Goal: Information Seeking & Learning: Find specific fact

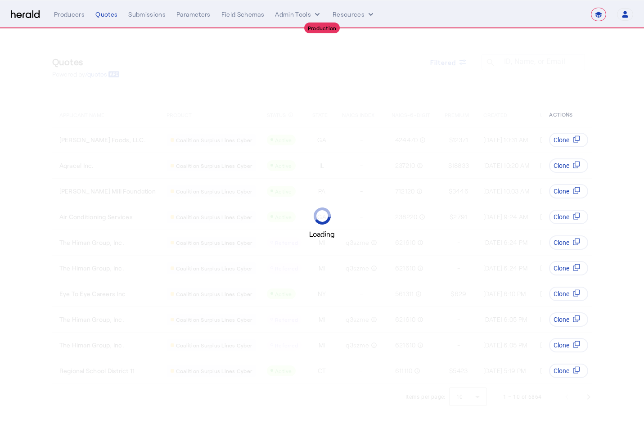
select select "**********"
select select "pfm_h3db_crc"
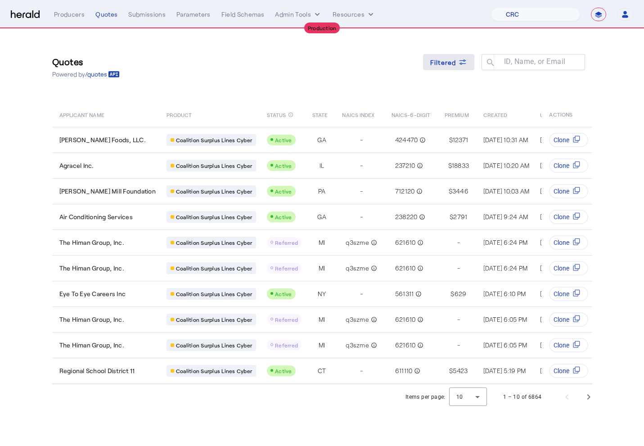
click at [440, 61] on span "Filtered" at bounding box center [443, 62] width 26 height 9
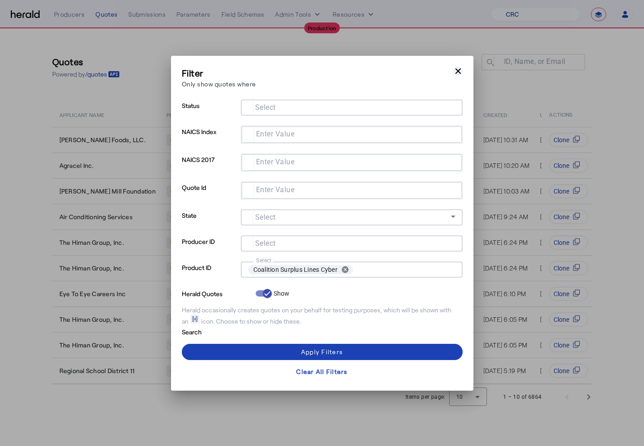
click at [456, 70] on icon "button" at bounding box center [457, 71] width 9 height 9
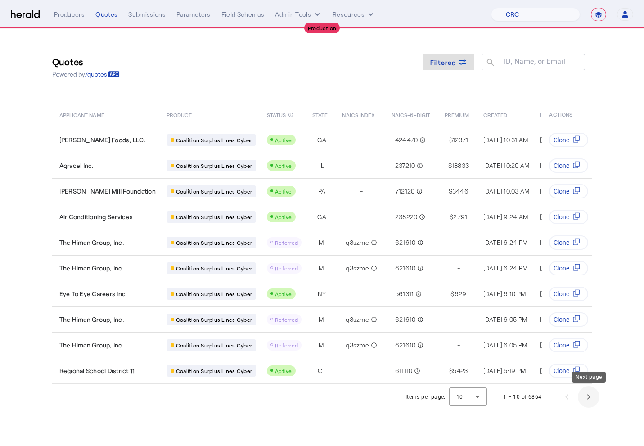
click at [584, 395] on span "Next page" at bounding box center [589, 397] width 22 height 22
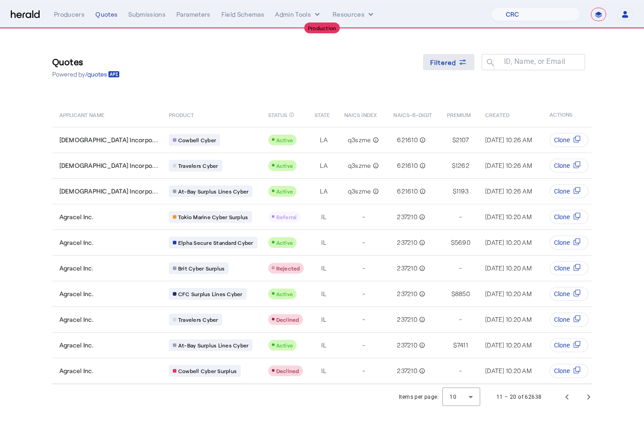
click at [442, 63] on span "Filtered" at bounding box center [443, 62] width 26 height 9
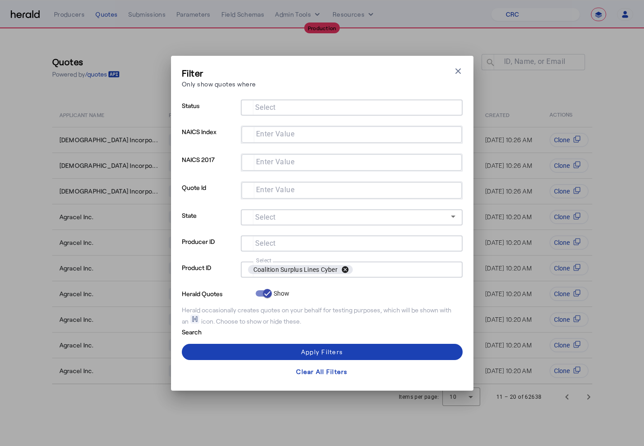
click at [348, 269] on button "cancel" at bounding box center [344, 269] width 15 height 8
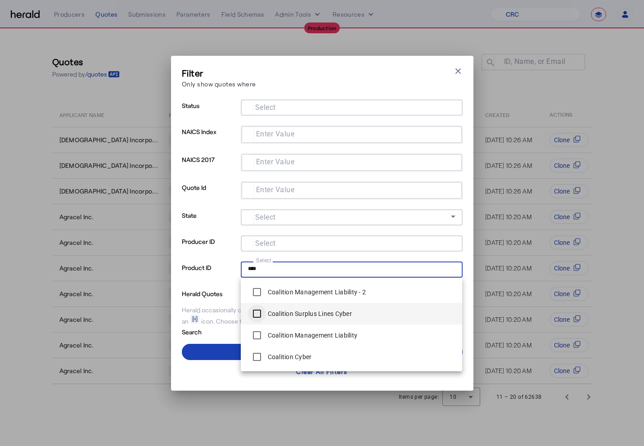
type input "****"
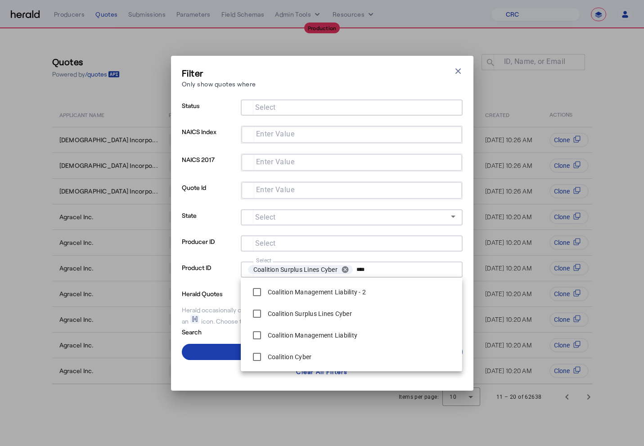
click at [221, 353] on span at bounding box center [322, 352] width 281 height 22
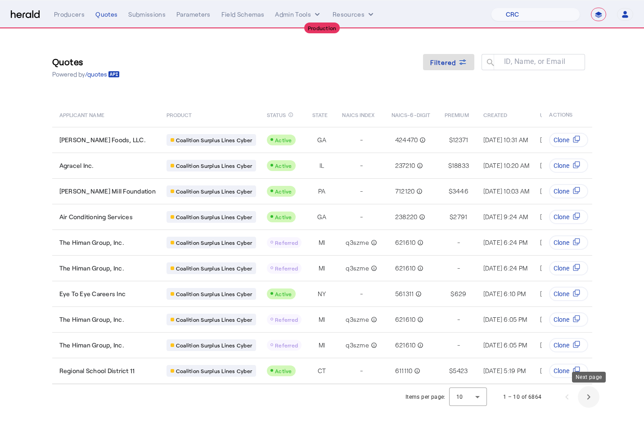
click at [587, 395] on span "Next page" at bounding box center [589, 397] width 22 height 22
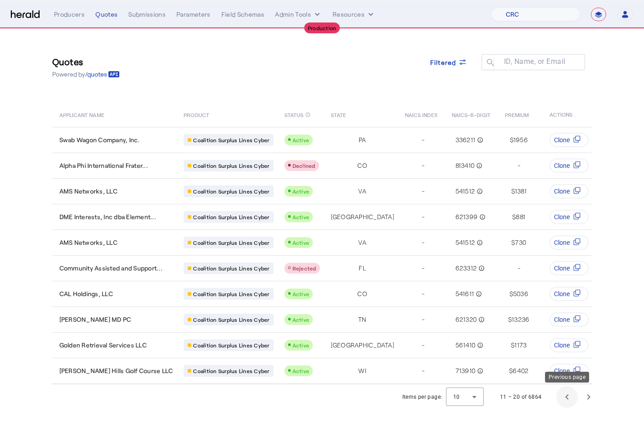
click at [558, 394] on span "Previous page" at bounding box center [567, 397] width 22 height 22
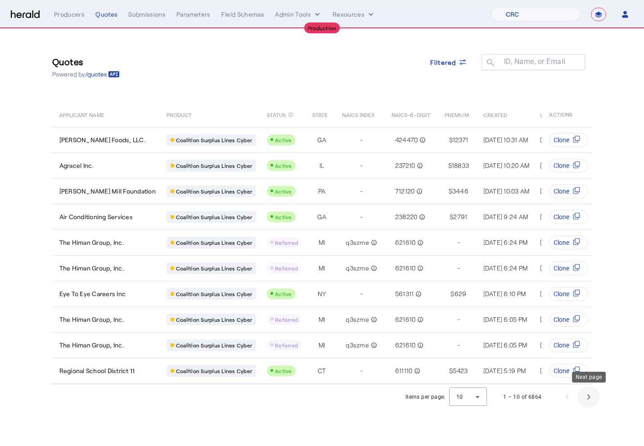
click at [588, 396] on span "Next page" at bounding box center [589, 397] width 22 height 22
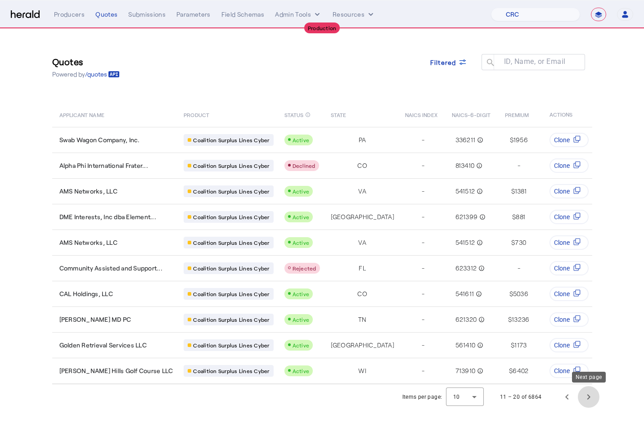
click at [588, 396] on span "Next page" at bounding box center [589, 397] width 22 height 22
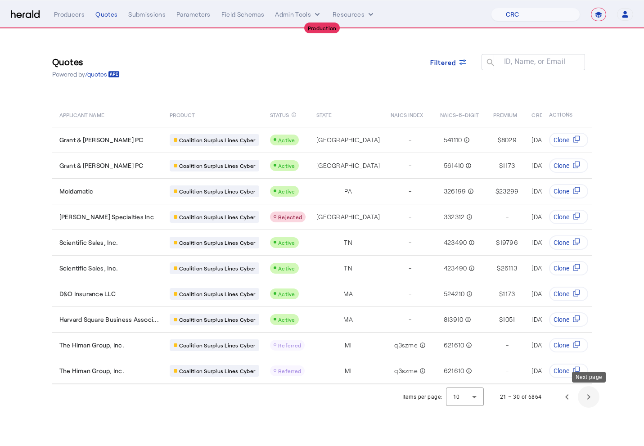
click at [588, 396] on span "Next page" at bounding box center [589, 397] width 22 height 22
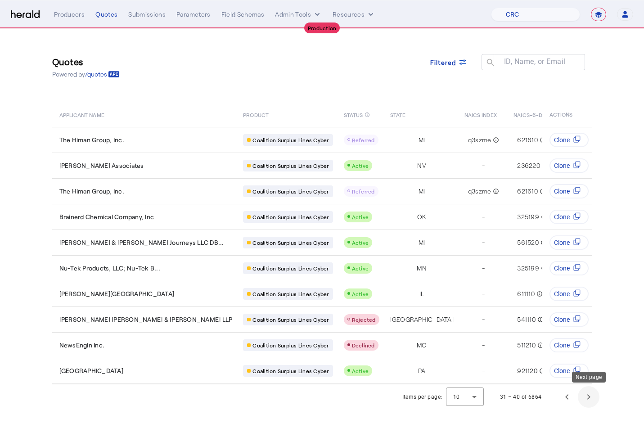
click at [588, 396] on span "Next page" at bounding box center [589, 397] width 22 height 22
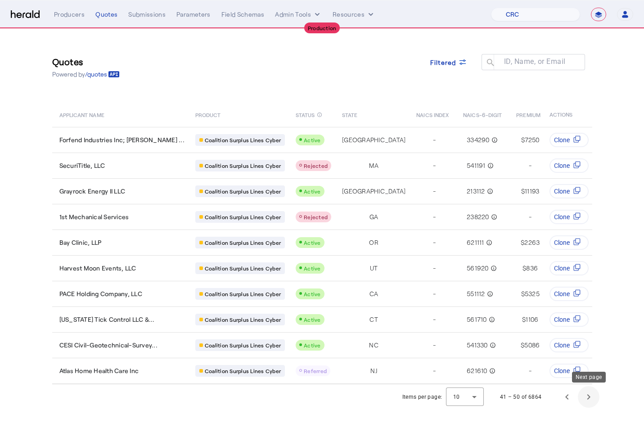
click at [588, 396] on span "Next page" at bounding box center [589, 397] width 22 height 22
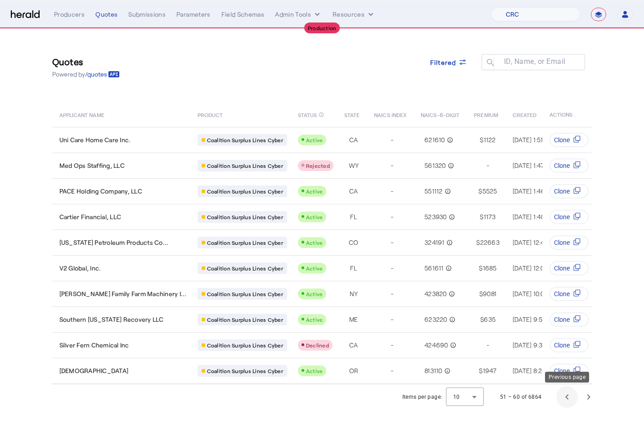
click at [572, 396] on span "Previous page" at bounding box center [567, 397] width 22 height 22
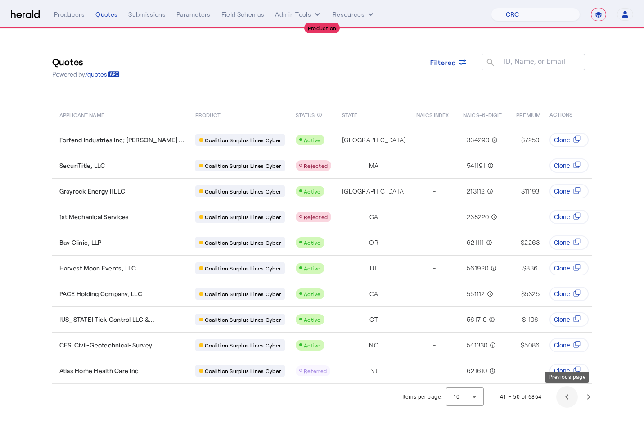
click at [572, 396] on span "Previous page" at bounding box center [567, 397] width 22 height 22
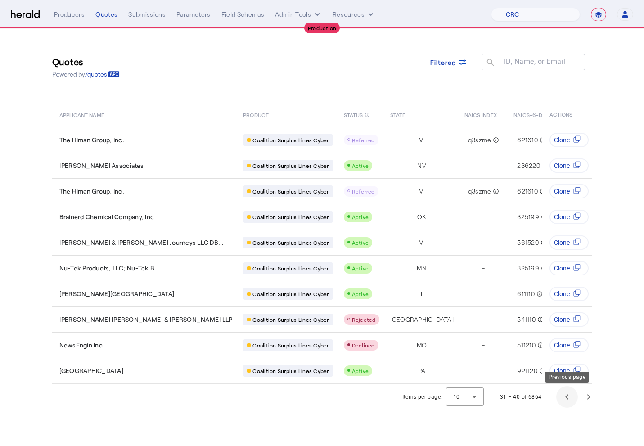
click at [572, 396] on span "Previous page" at bounding box center [567, 397] width 22 height 22
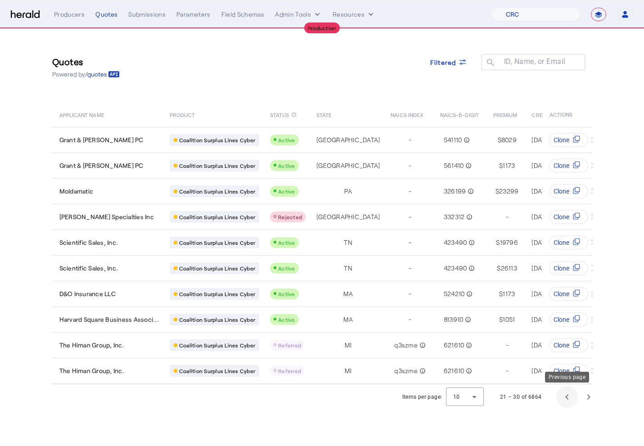
click at [572, 396] on span "Previous page" at bounding box center [567, 397] width 22 height 22
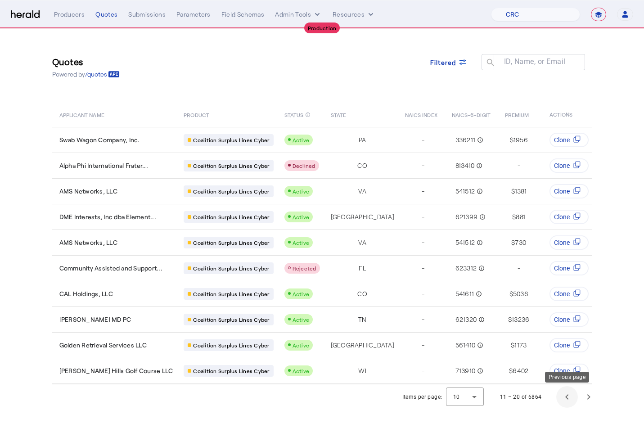
click at [572, 396] on span "Previous page" at bounding box center [567, 397] width 22 height 22
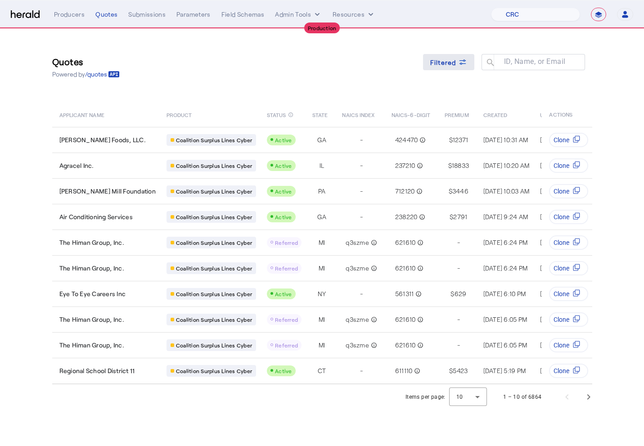
click at [462, 67] on span at bounding box center [448, 62] width 51 height 22
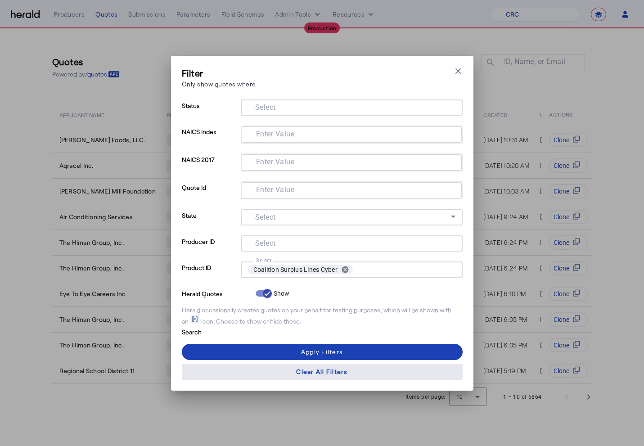
click at [301, 369] on div "Clear All Filters" at bounding box center [321, 371] width 51 height 9
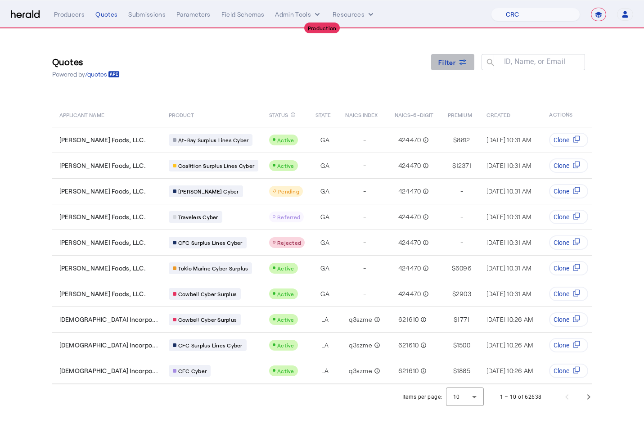
click at [436, 61] on span at bounding box center [452, 62] width 43 height 22
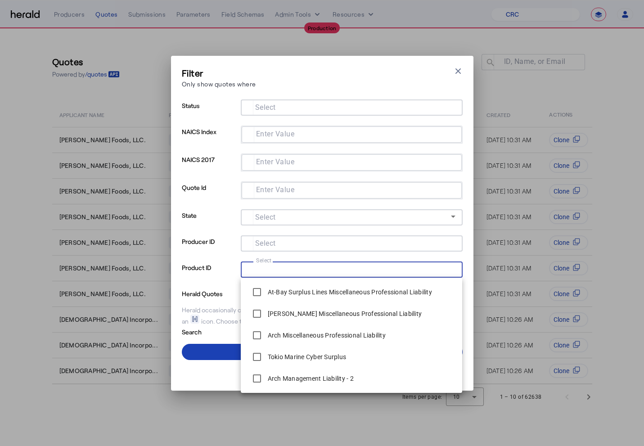
click at [327, 270] on input "Select" at bounding box center [350, 268] width 204 height 11
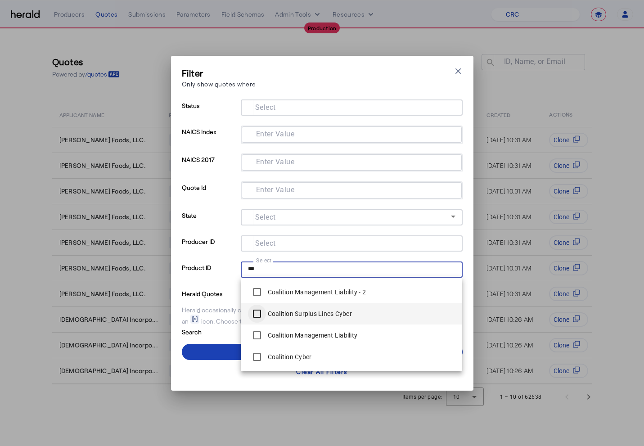
type input "***"
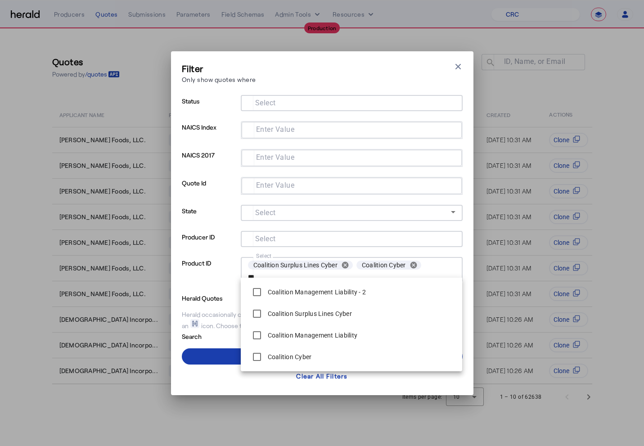
click at [224, 359] on span at bounding box center [322, 356] width 281 height 22
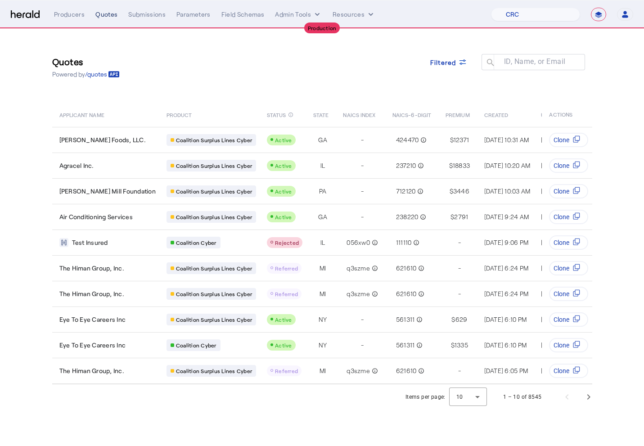
click at [109, 14] on div "Quotes" at bounding box center [106, 14] width 22 height 9
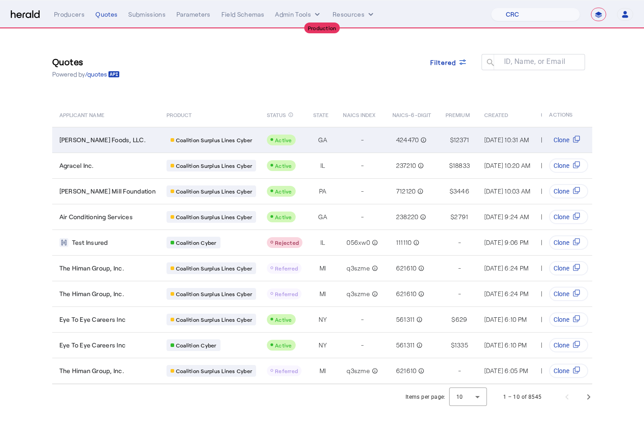
click at [95, 132] on td "Ellsworth Foods, LLC." at bounding box center [105, 140] width 107 height 26
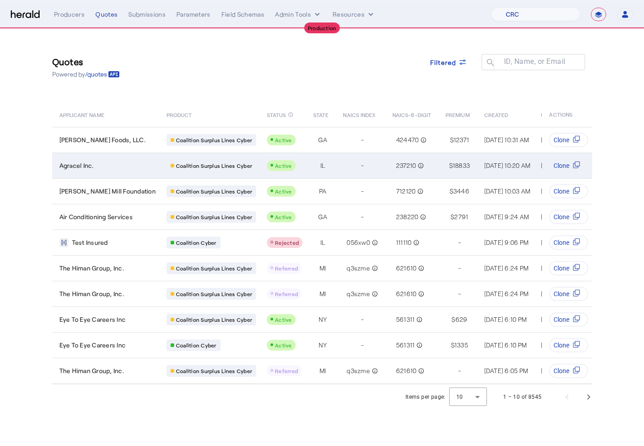
click at [74, 167] on span "Agracel Inc." at bounding box center [76, 165] width 35 height 9
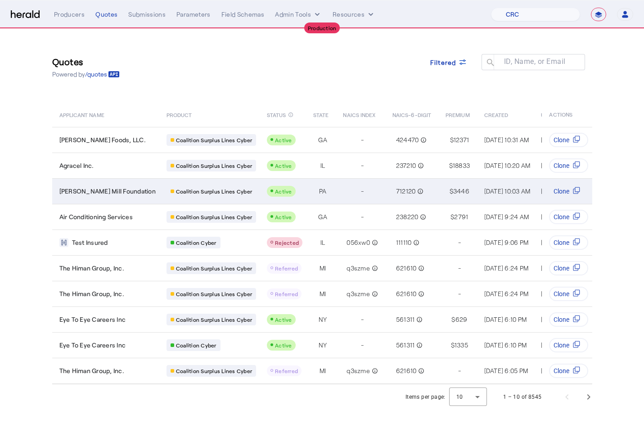
click at [108, 193] on span "Ressler Mill Foundation" at bounding box center [107, 191] width 96 height 9
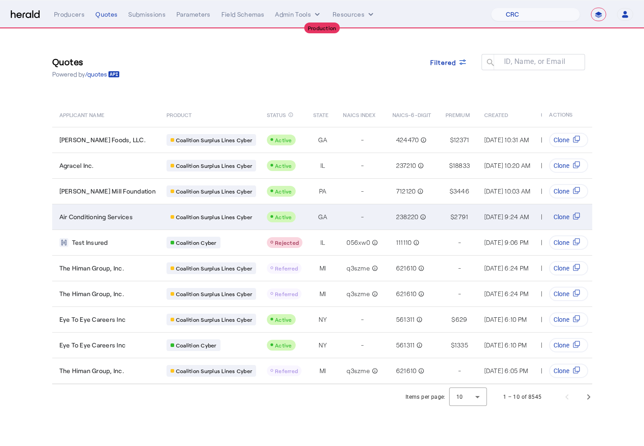
click at [120, 219] on span "Air Conditioning Services" at bounding box center [95, 216] width 73 height 9
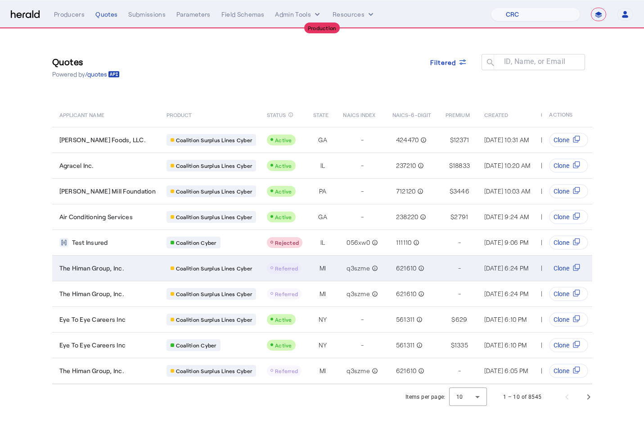
click at [90, 271] on span "The Himan Group, Inc." at bounding box center [91, 268] width 65 height 9
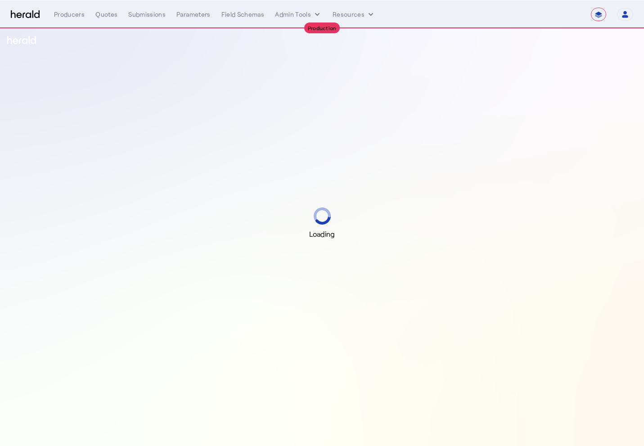
select select "**********"
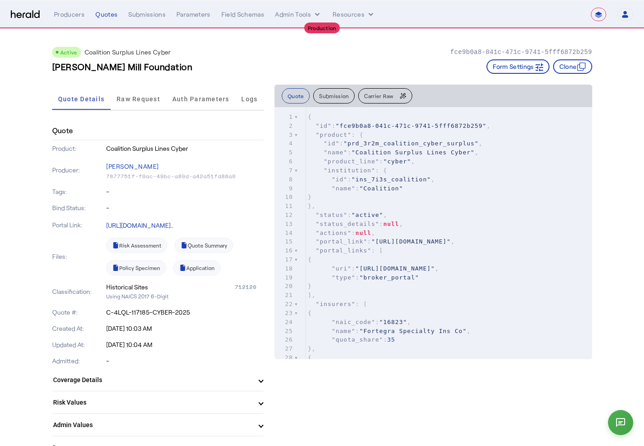
click at [353, 164] on span ""product_line"" at bounding box center [351, 161] width 56 height 7
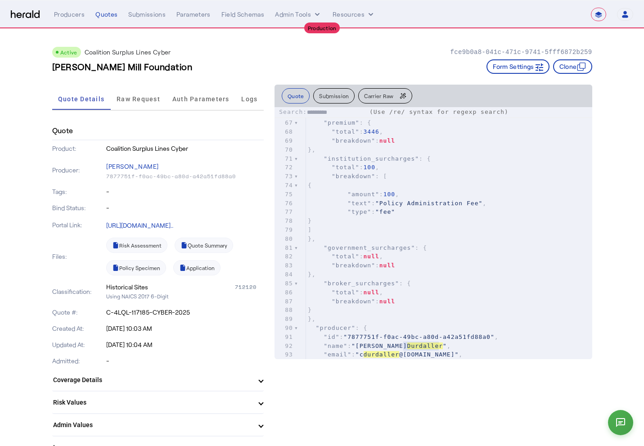
type input "*********"
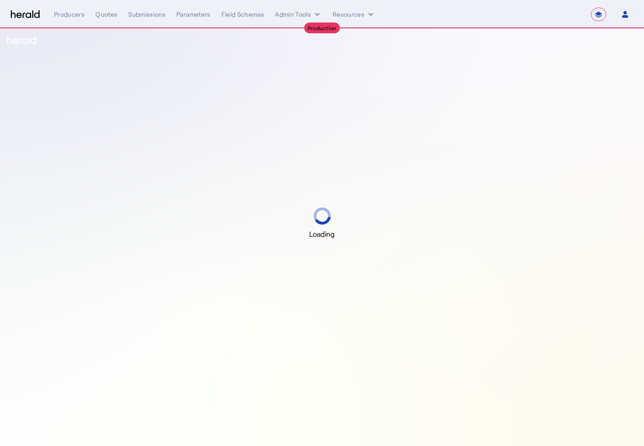
select select "**********"
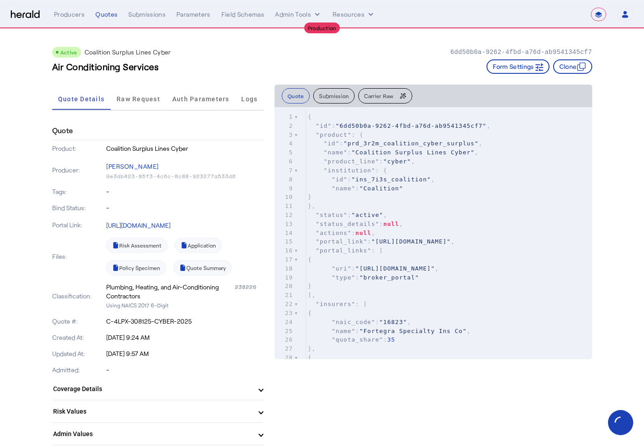
click at [377, 191] on span ""Coalition"" at bounding box center [381, 188] width 44 height 7
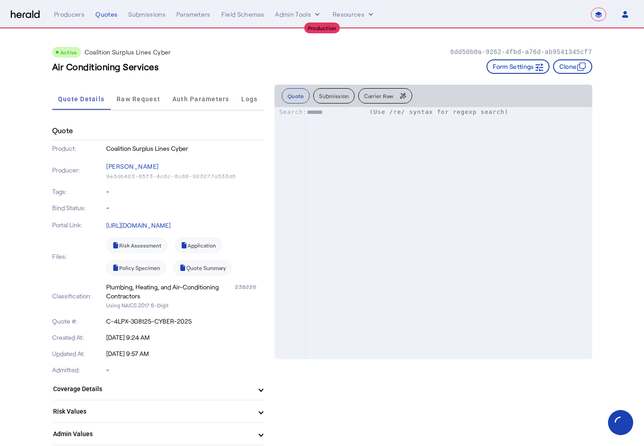
scroll to position [502, 0]
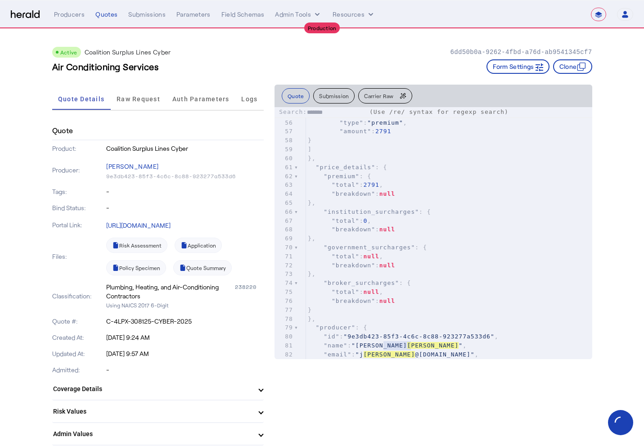
type input "*******"
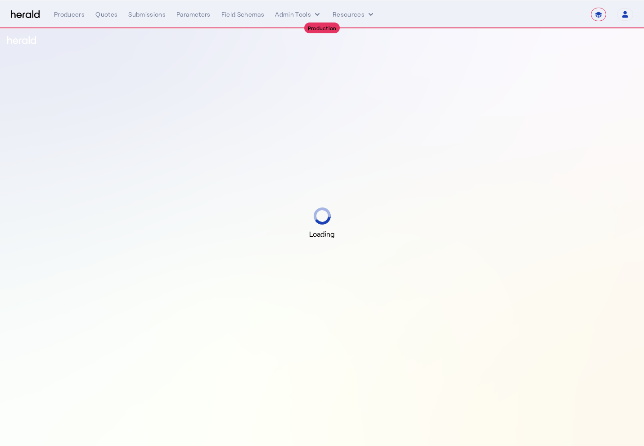
select select "**********"
